Goal: Task Accomplishment & Management: Use online tool/utility

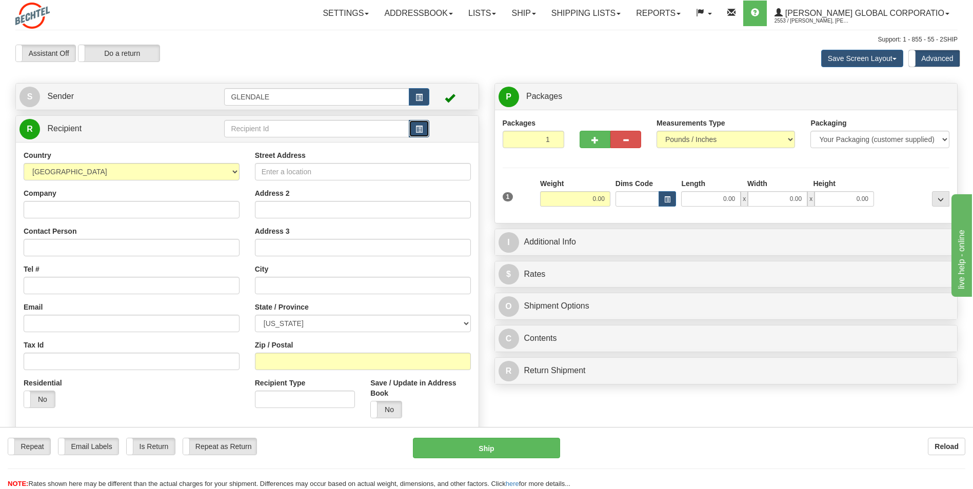
click at [426, 129] on button "button" at bounding box center [419, 128] width 21 height 17
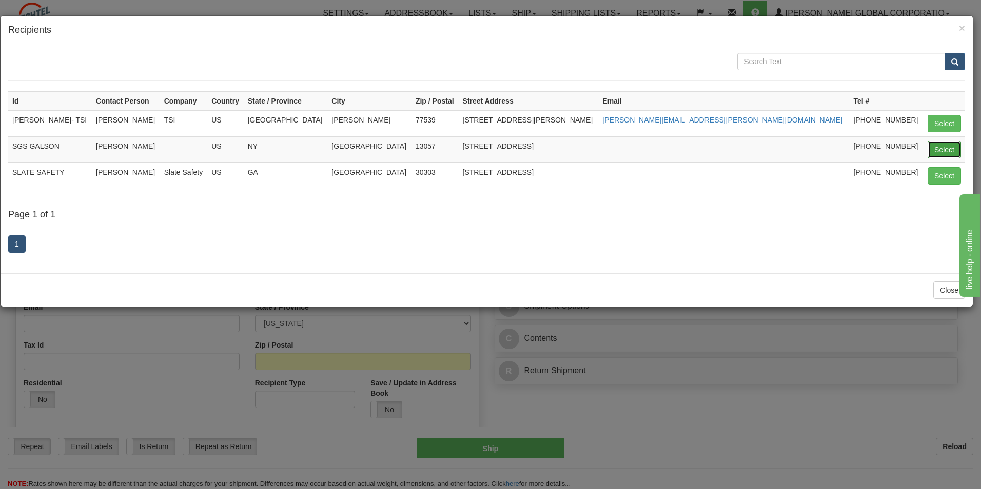
click at [955, 155] on button "Select" at bounding box center [943, 149] width 33 height 17
type input "SGS GALSON"
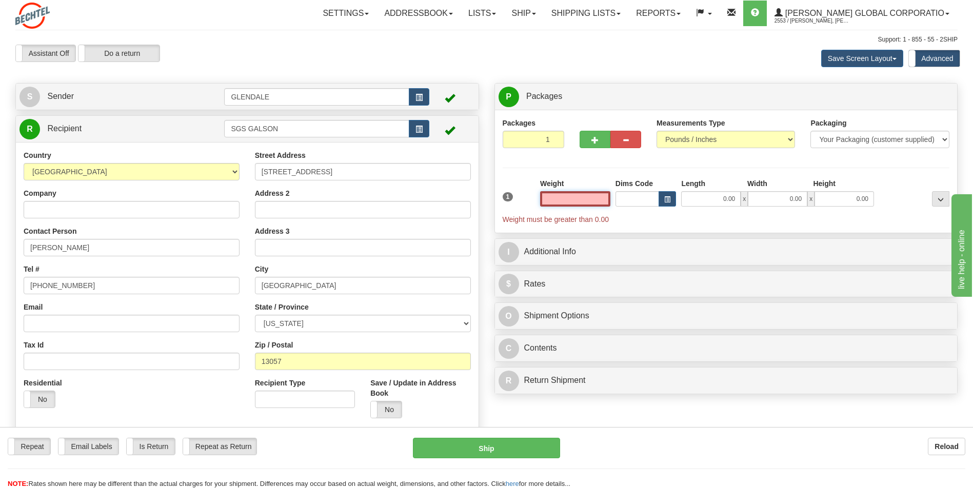
click at [596, 198] on input "text" at bounding box center [575, 198] width 70 height 15
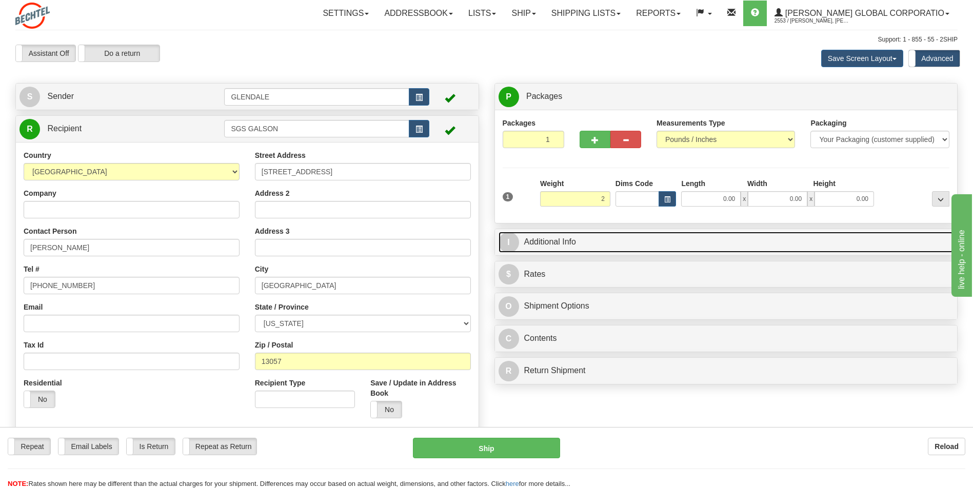
type input "2.00"
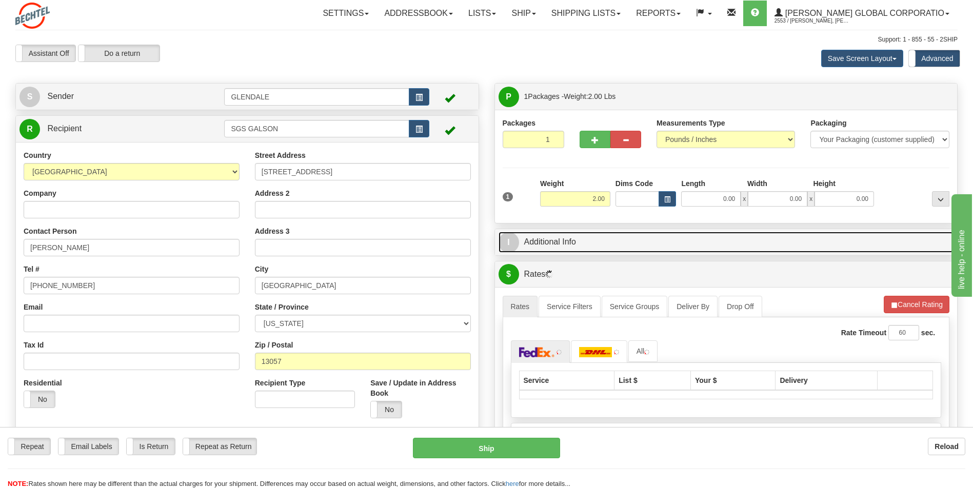
click at [571, 243] on link "I Additional Info" at bounding box center [726, 242] width 455 height 21
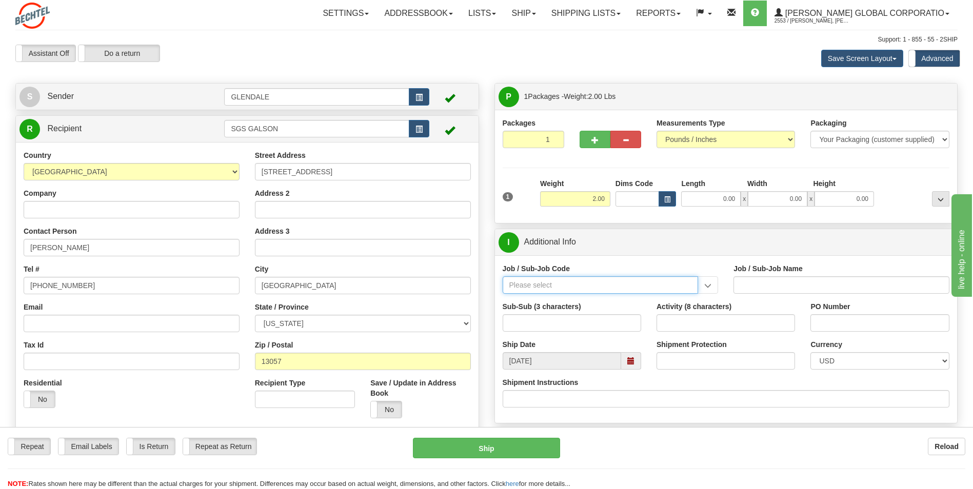
drag, startPoint x: 579, startPoint y: 285, endPoint x: 562, endPoint y: 280, distance: 17.8
click at [579, 284] on input "Job / Sub-Job Code" at bounding box center [601, 284] width 196 height 17
type input "26196-250"
click at [549, 302] on div "26196-250" at bounding box center [598, 300] width 186 height 11
type input "PORT [PERSON_NAME] LNG - FIELD MATERIAL REQUISTIONS"
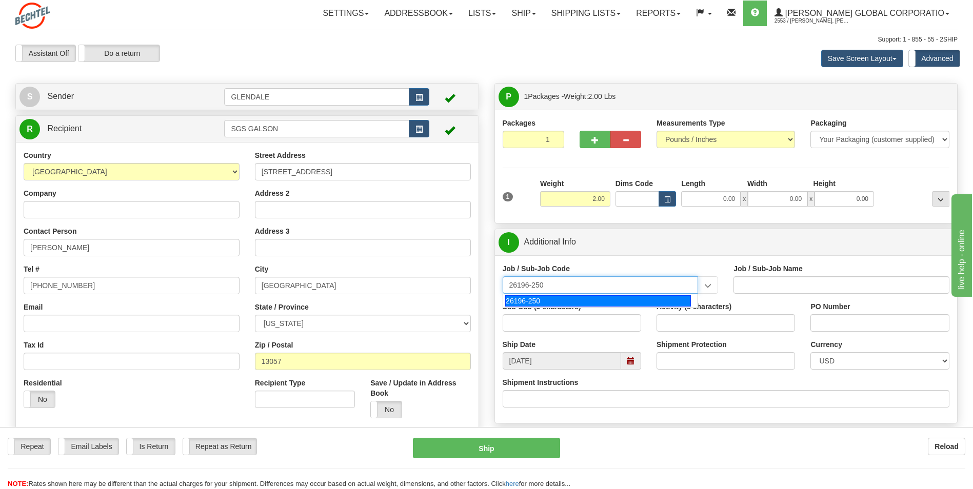
type input "26196-250"
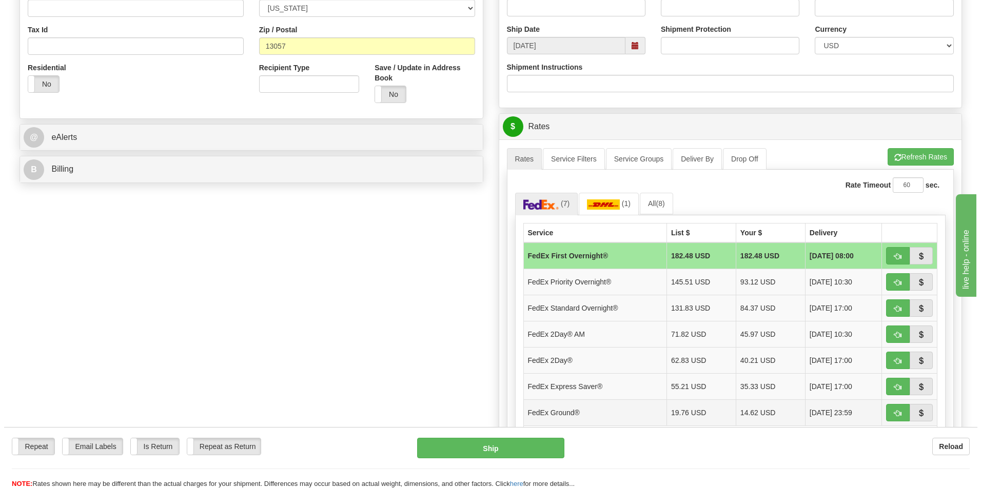
scroll to position [359, 0]
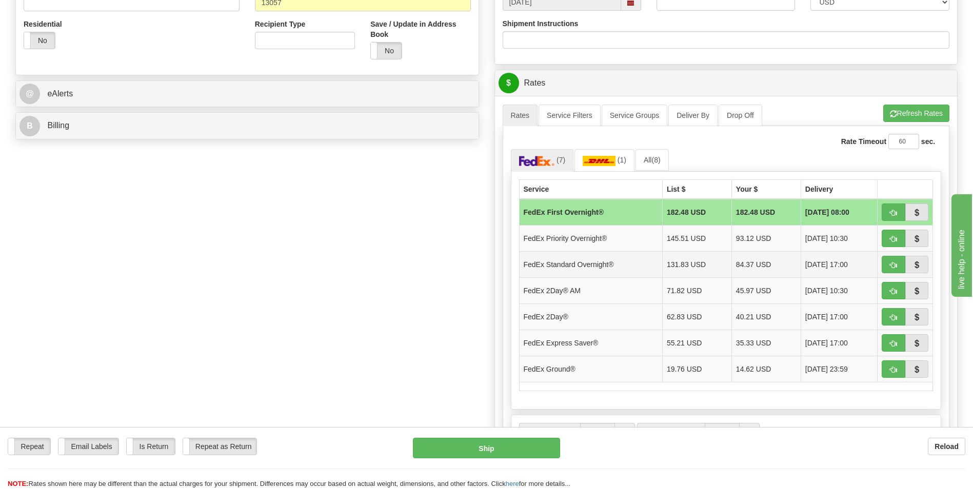
click at [569, 268] on td "FedEx Standard Overnight®" at bounding box center [590, 264] width 143 height 26
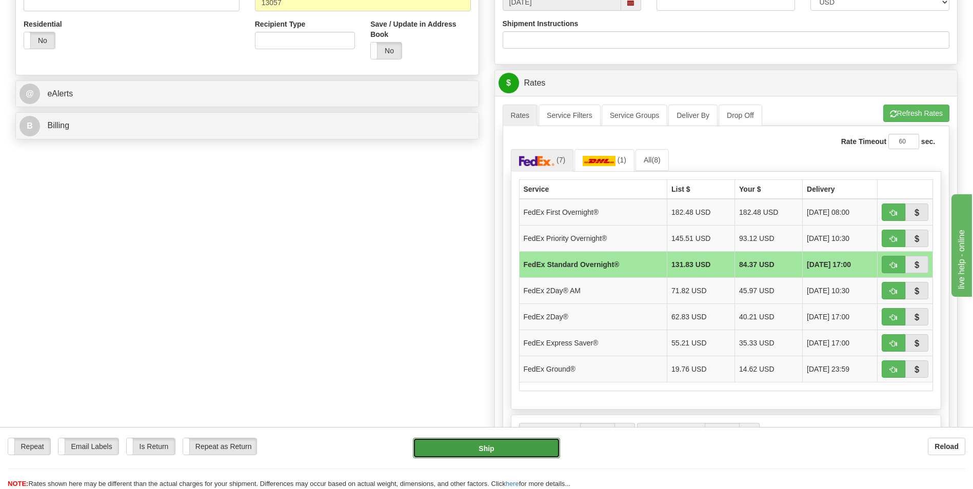
click at [509, 449] on button "Ship" at bounding box center [486, 448] width 147 height 21
type input "05"
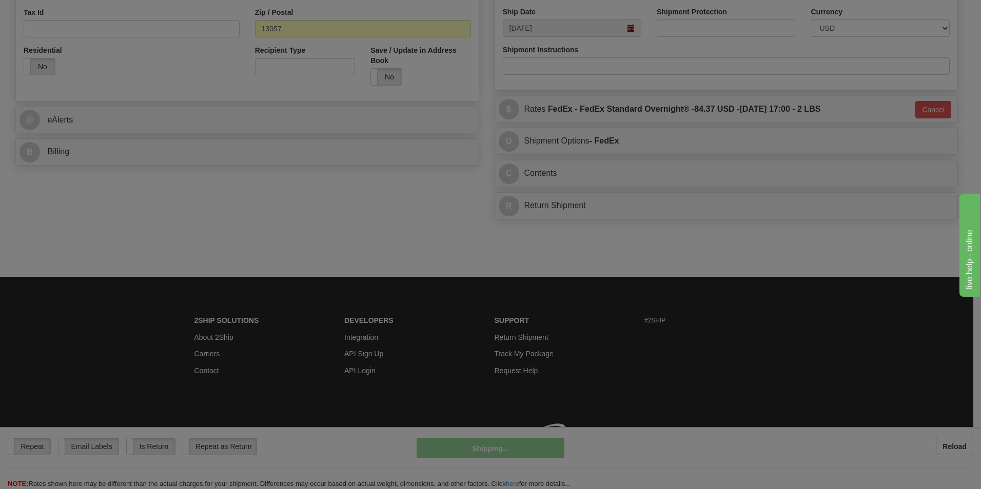
scroll to position [348, 0]
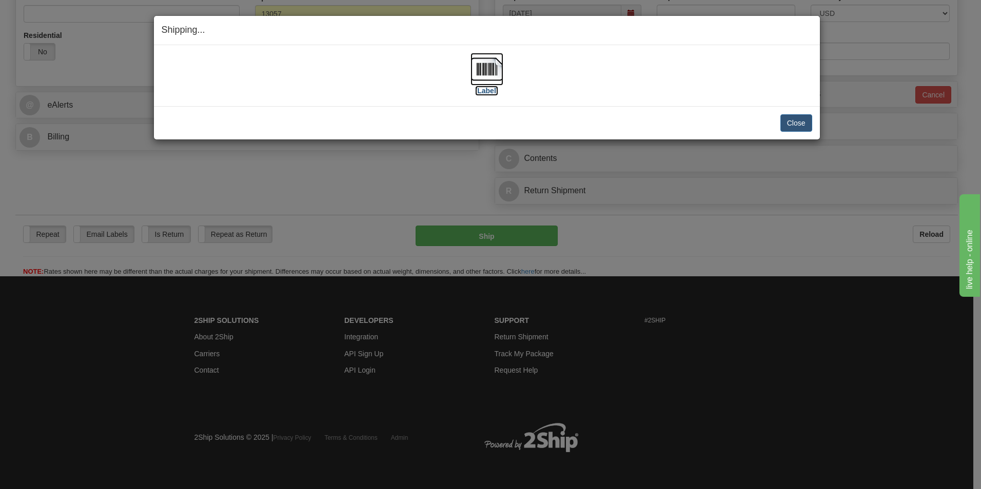
click at [491, 89] on label "[Label]" at bounding box center [487, 91] width 24 height 10
